Goal: Task Accomplishment & Management: Manage account settings

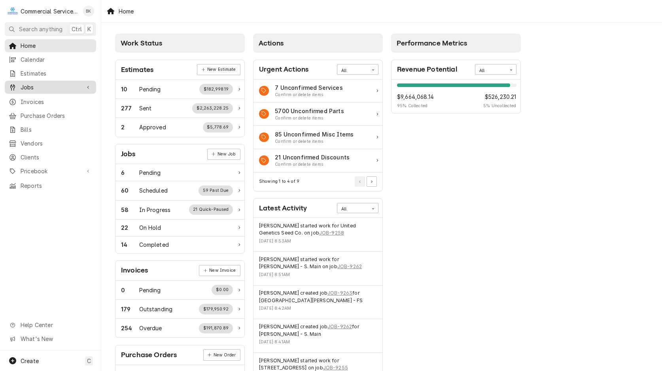
drag, startPoint x: 0, startPoint y: 0, endPoint x: 41, endPoint y: 86, distance: 95.2
click at [42, 86] on span "Jobs" at bounding box center [51, 87] width 60 height 8
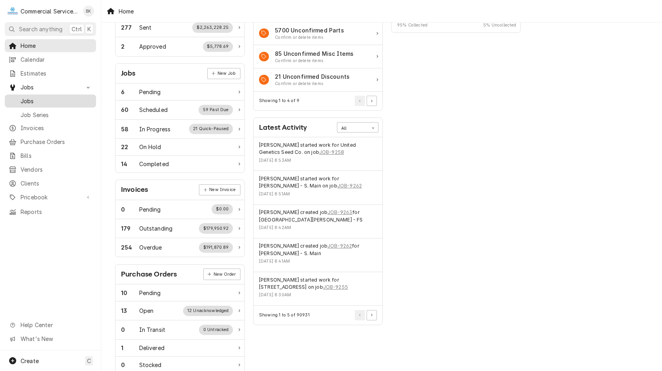
click at [33, 98] on span "Jobs" at bounding box center [57, 101] width 72 height 8
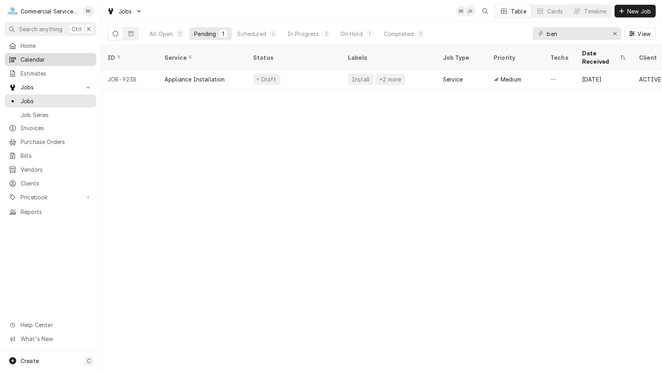
click at [32, 63] on link "Calendar" at bounding box center [50, 59] width 91 height 13
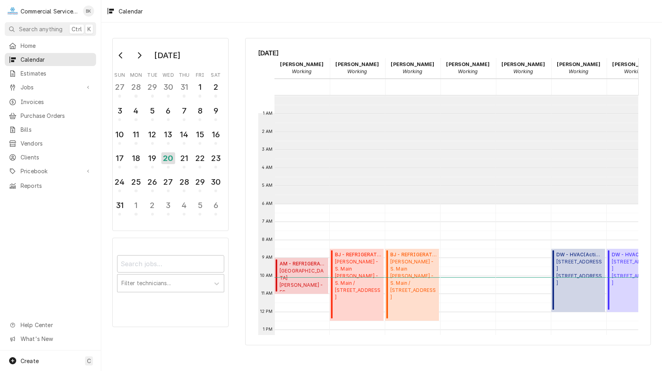
scroll to position [108, 0]
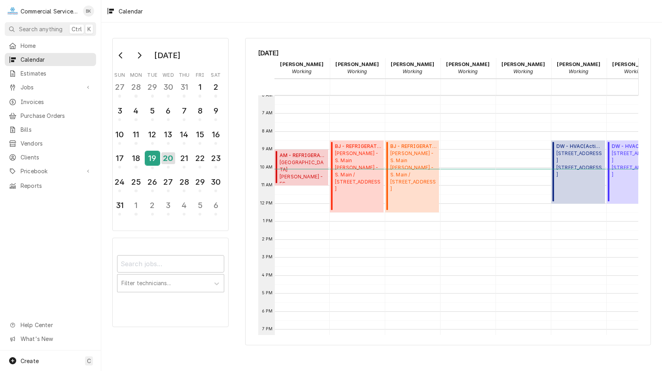
click at [156, 161] on div "19" at bounding box center [153, 158] width 14 height 13
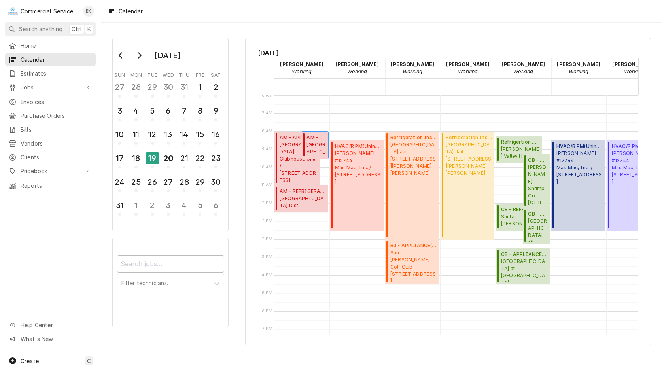
click at [316, 147] on span "Alisal School Dist. ALISAL DISTRICT WAREHOUSE / 1240 Cooper Ave, Salinas, CA 93…" at bounding box center [316, 148] width 19 height 15
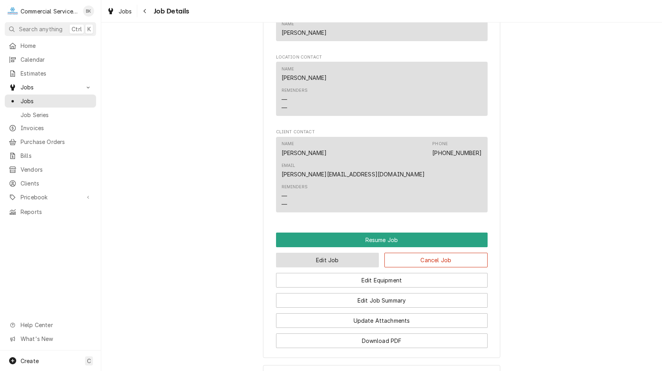
scroll to position [565, 0]
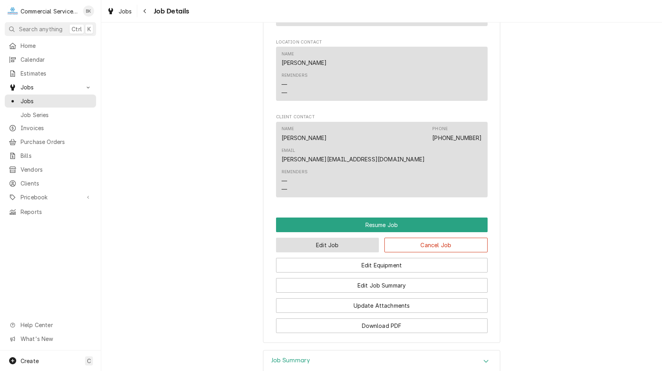
click at [353, 238] on button "Edit Job" at bounding box center [327, 245] width 103 height 15
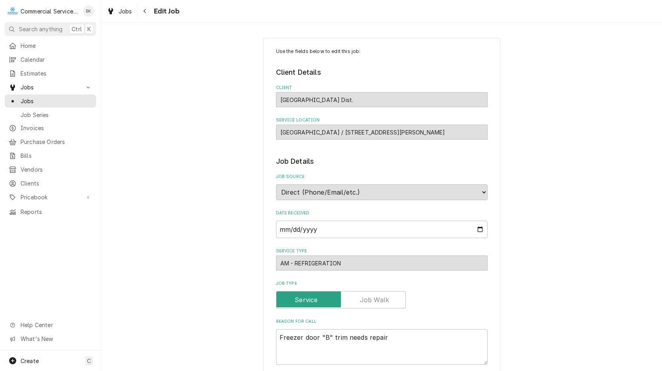
type textarea "x"
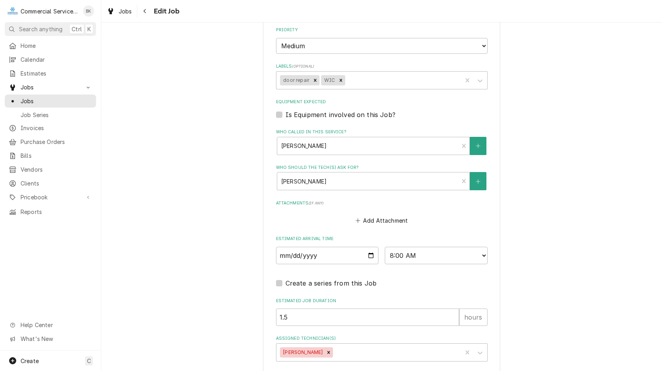
scroll to position [363, 0]
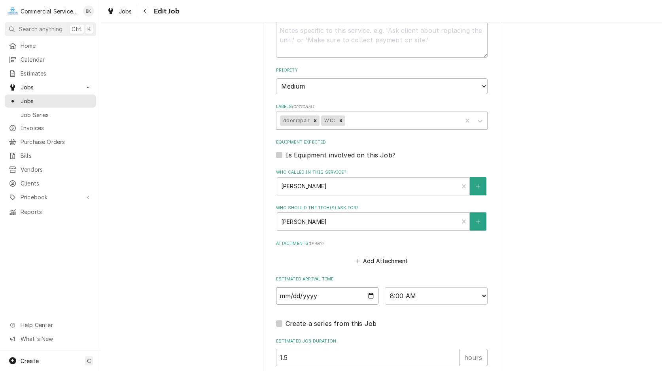
click at [371, 293] on input "2025-08-19" at bounding box center [327, 295] width 103 height 17
type input "2025-08-20"
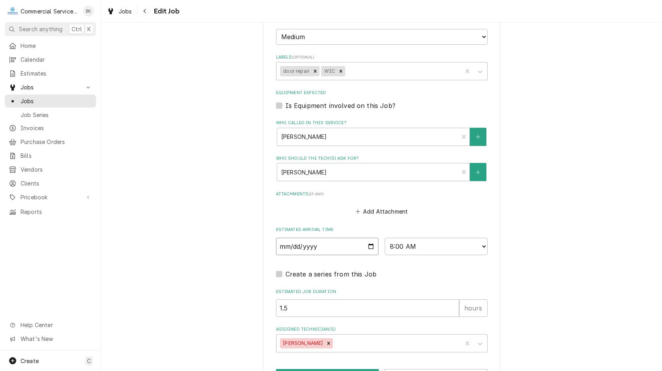
scroll to position [441, 0]
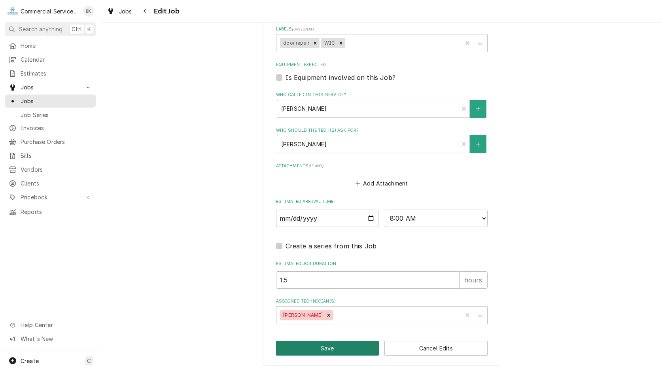
click at [351, 344] on button "Save" at bounding box center [327, 348] width 103 height 15
type textarea "x"
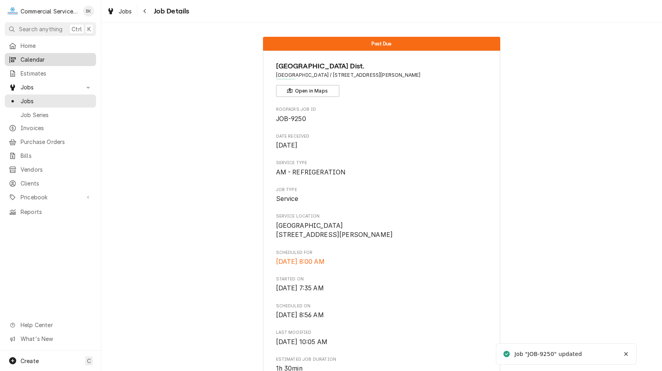
click at [26, 56] on span "Calendar" at bounding box center [57, 59] width 72 height 8
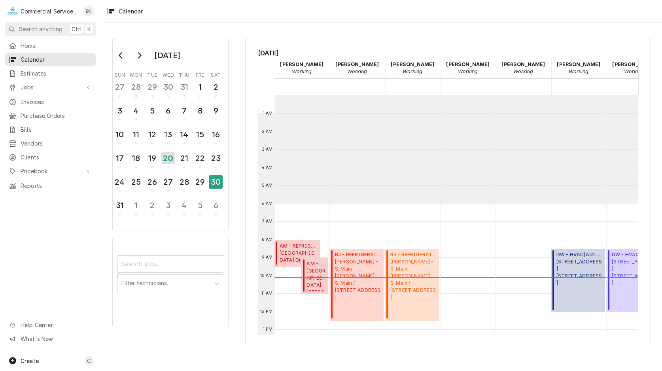
scroll to position [108, 0]
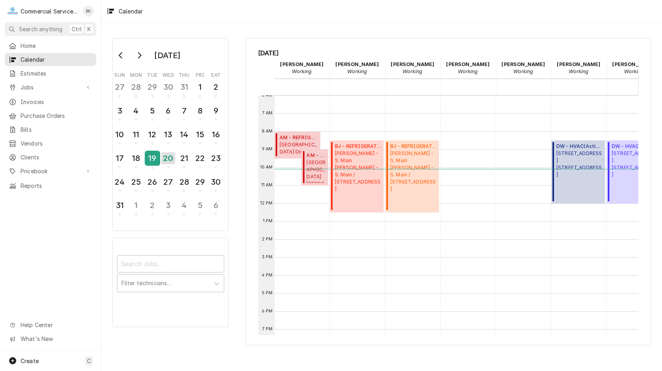
click at [154, 157] on div "19" at bounding box center [153, 158] width 14 height 13
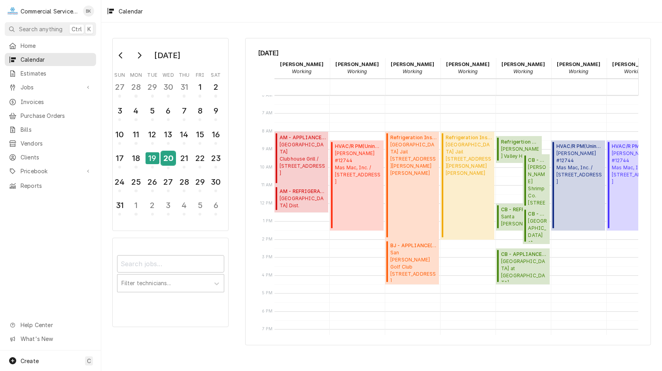
click at [171, 159] on div "20" at bounding box center [168, 158] width 14 height 13
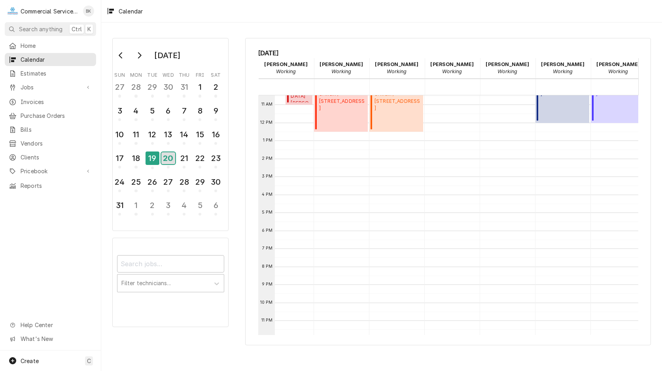
scroll to position [28, 16]
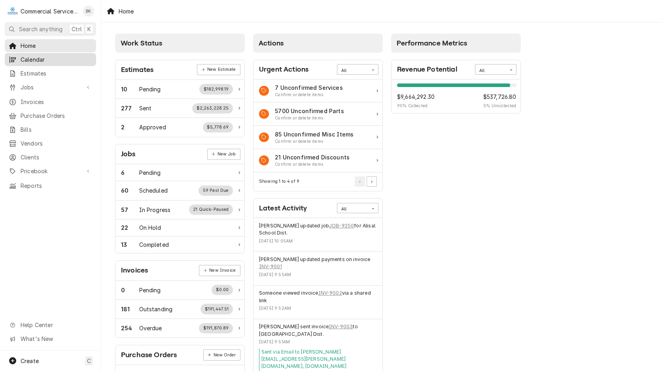
click at [45, 59] on span "Calendar" at bounding box center [57, 59] width 72 height 8
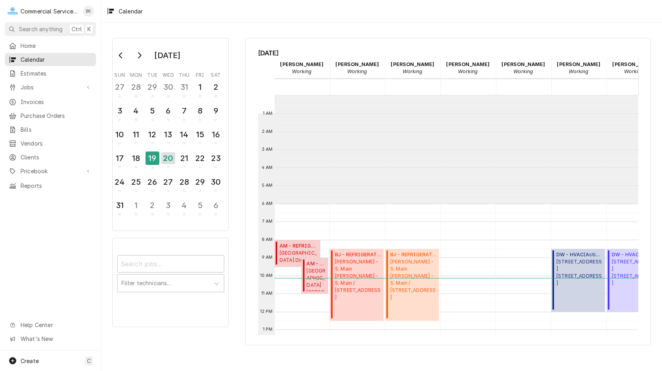
scroll to position [108, 0]
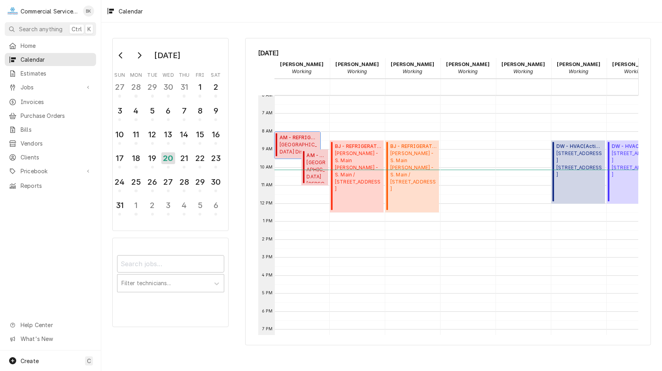
click at [297, 144] on span "Alisal School Dist. ALISAL DISTRICT WAREHOUSE / 1240 Cooper Ave, Salinas, CA 93…" at bounding box center [299, 148] width 38 height 15
